Goal: Information Seeking & Learning: Find specific fact

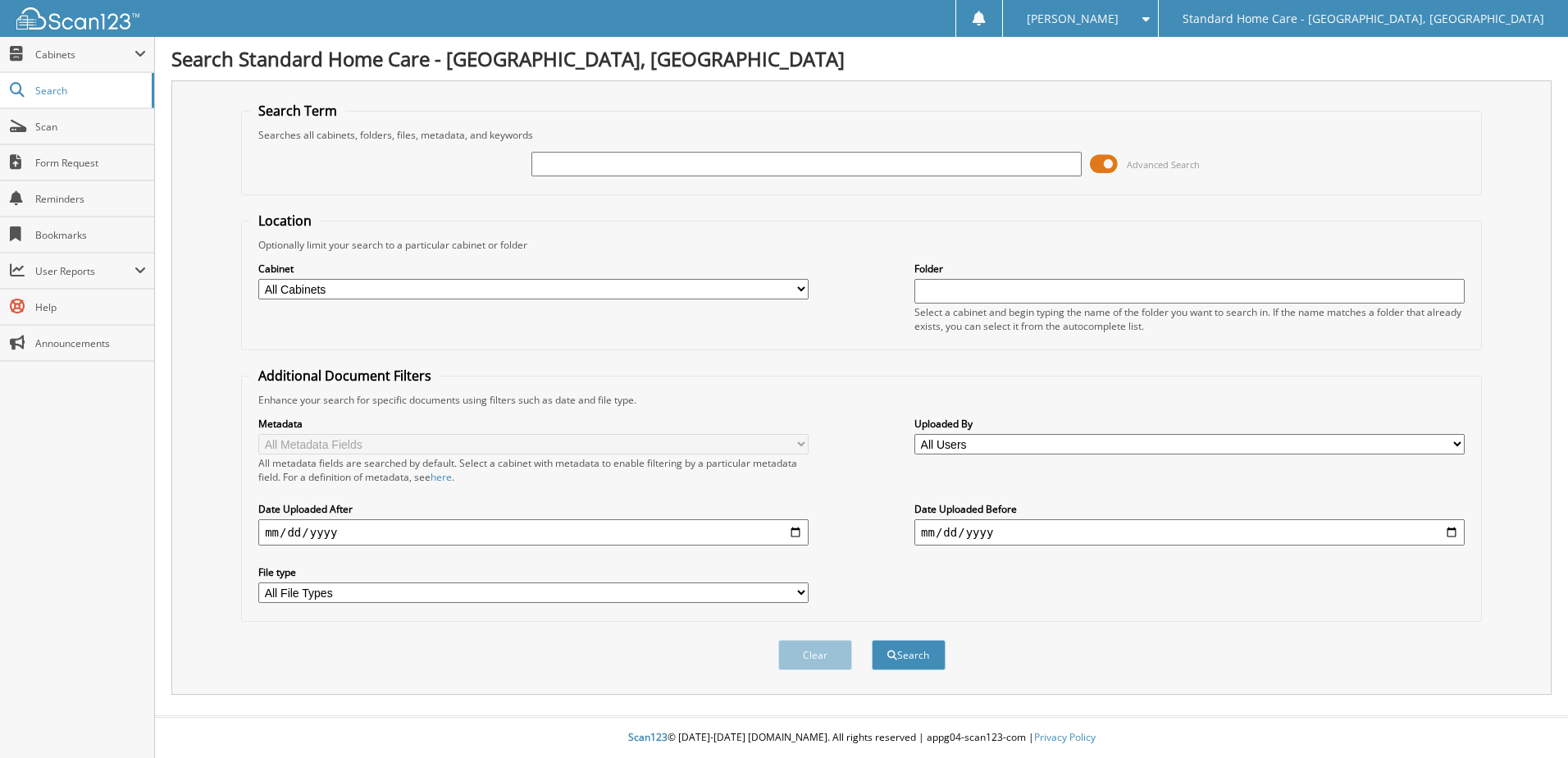
click at [659, 167] on input "text" at bounding box center [806, 164] width 551 height 24
type input "[PERSON_NAME]"
click at [909, 661] on button "Search" at bounding box center [908, 655] width 74 height 30
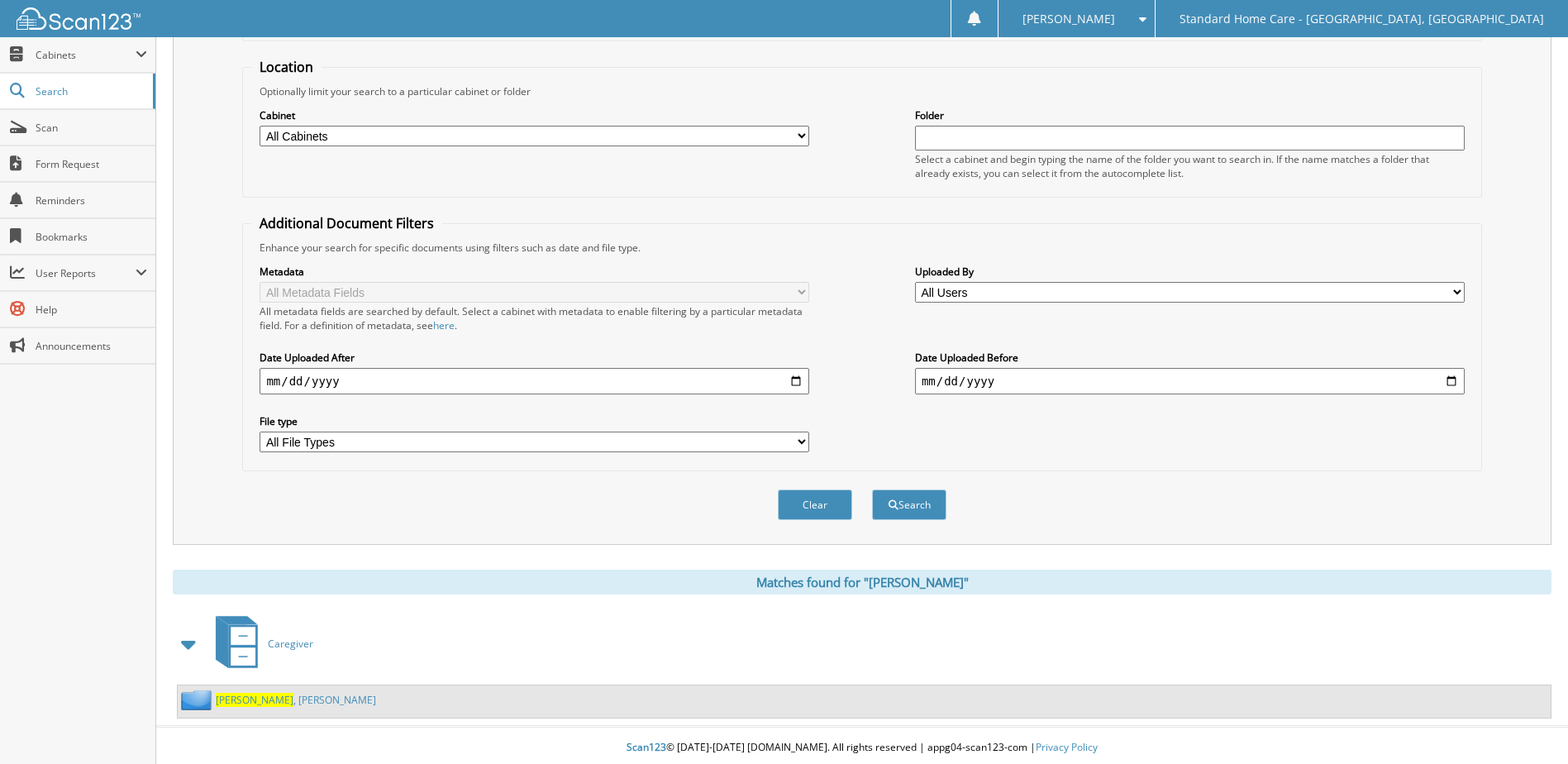
scroll to position [161, 0]
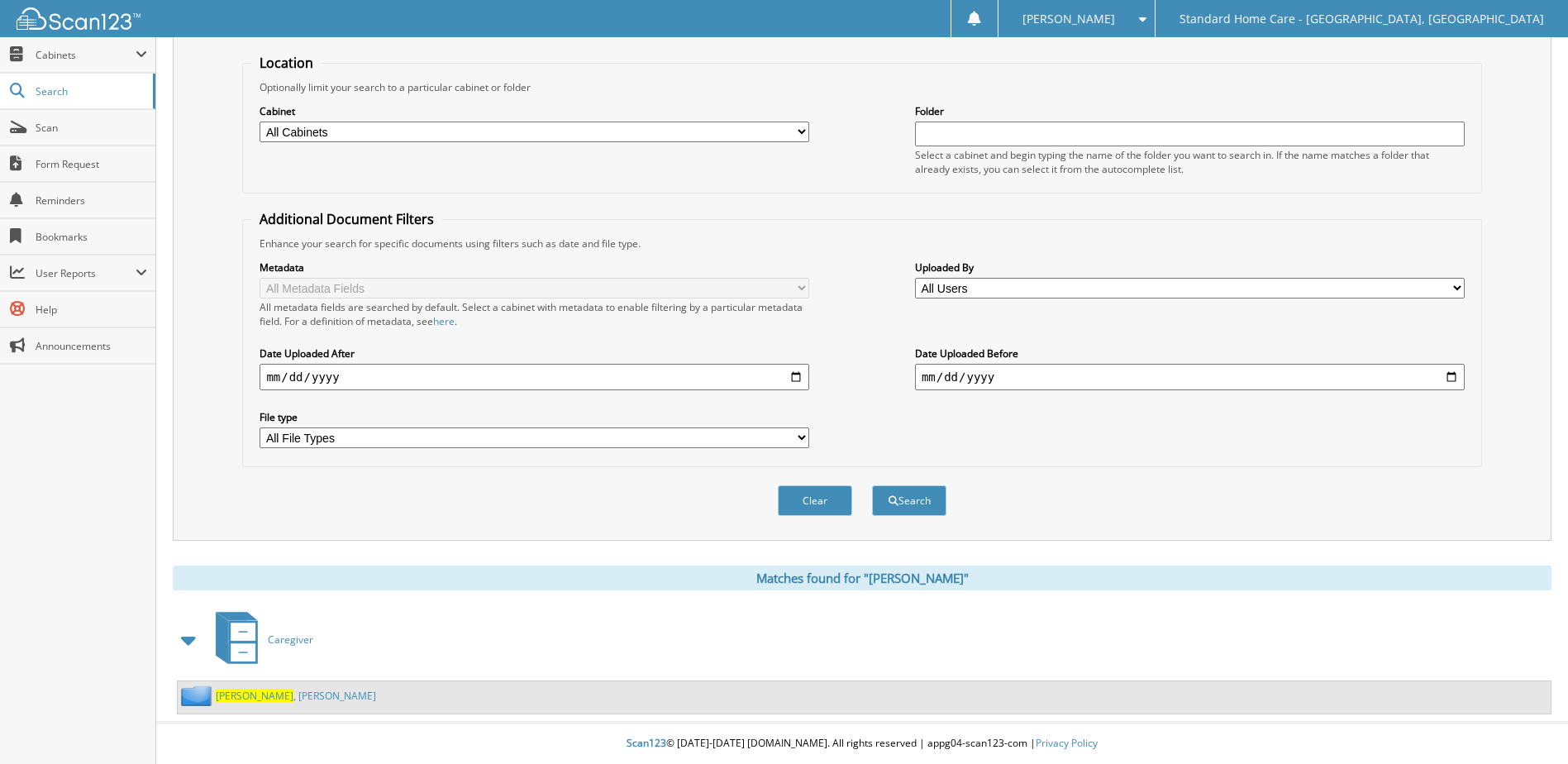
click at [272, 692] on link "[PERSON_NAME]" at bounding box center [296, 695] width 161 height 14
